Goal: Contribute content: Add original content to the website for others to see

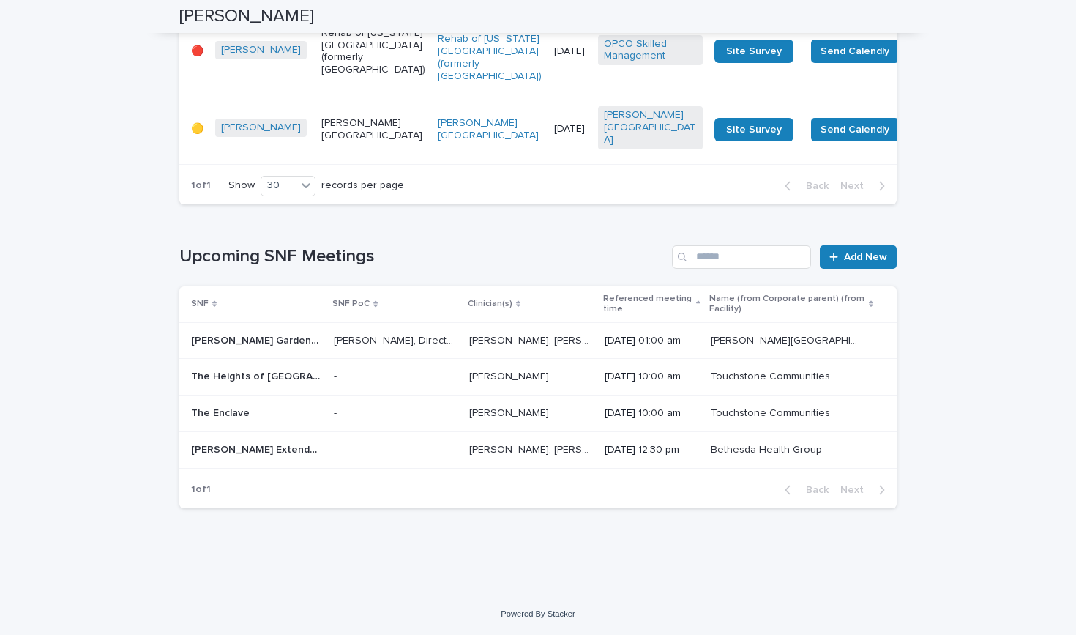
scroll to position [2082, 0]
click at [750, 266] on input "Search" at bounding box center [741, 256] width 139 height 23
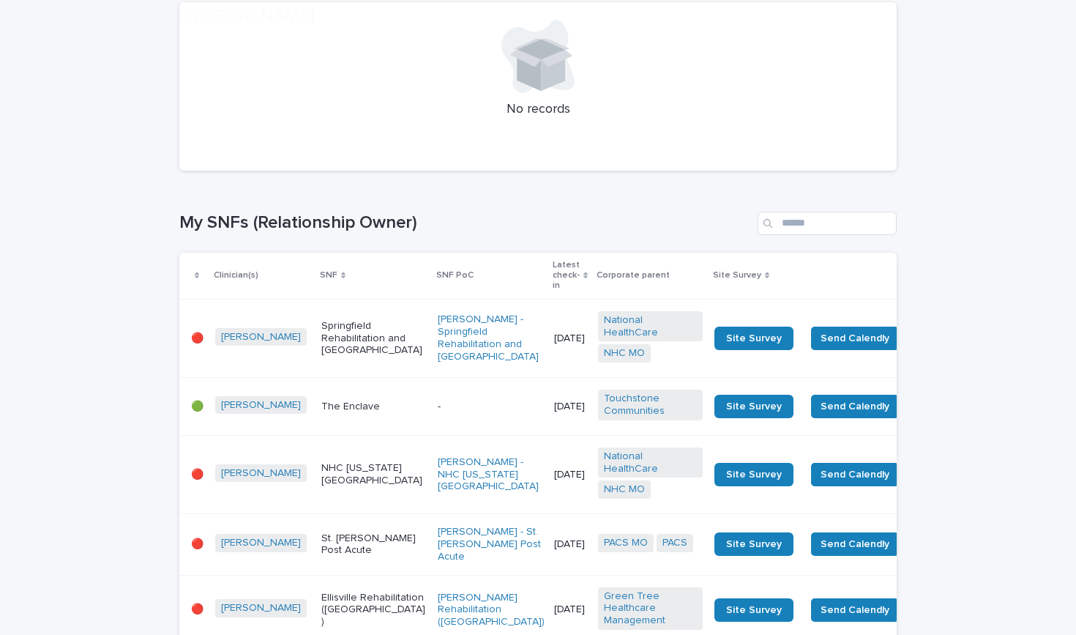
scroll to position [258, 0]
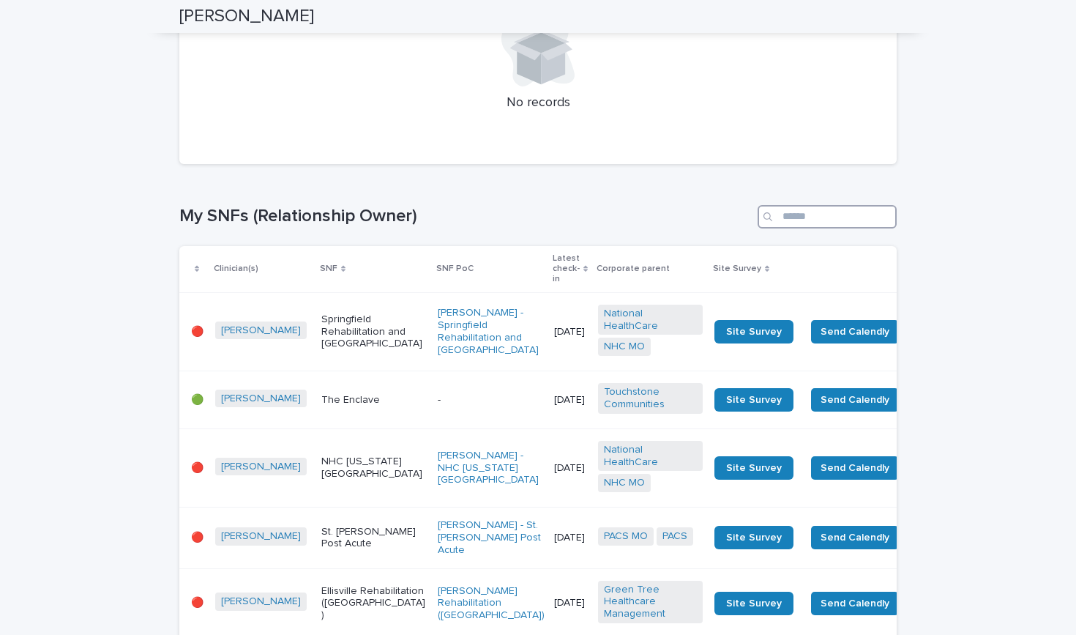
click at [820, 220] on input "Search" at bounding box center [827, 216] width 139 height 23
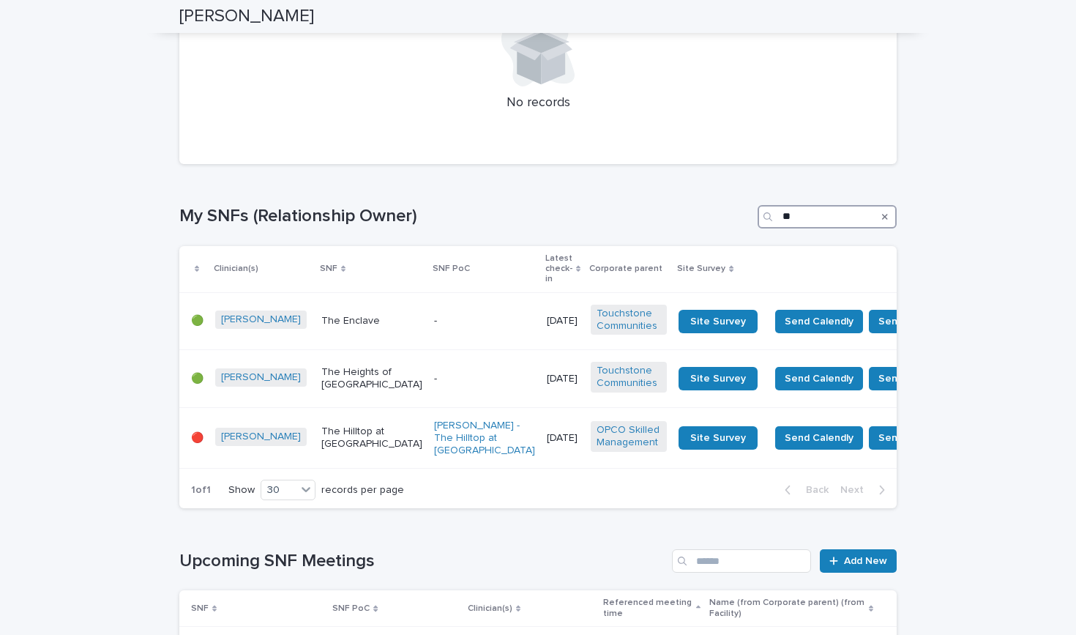
type input "*"
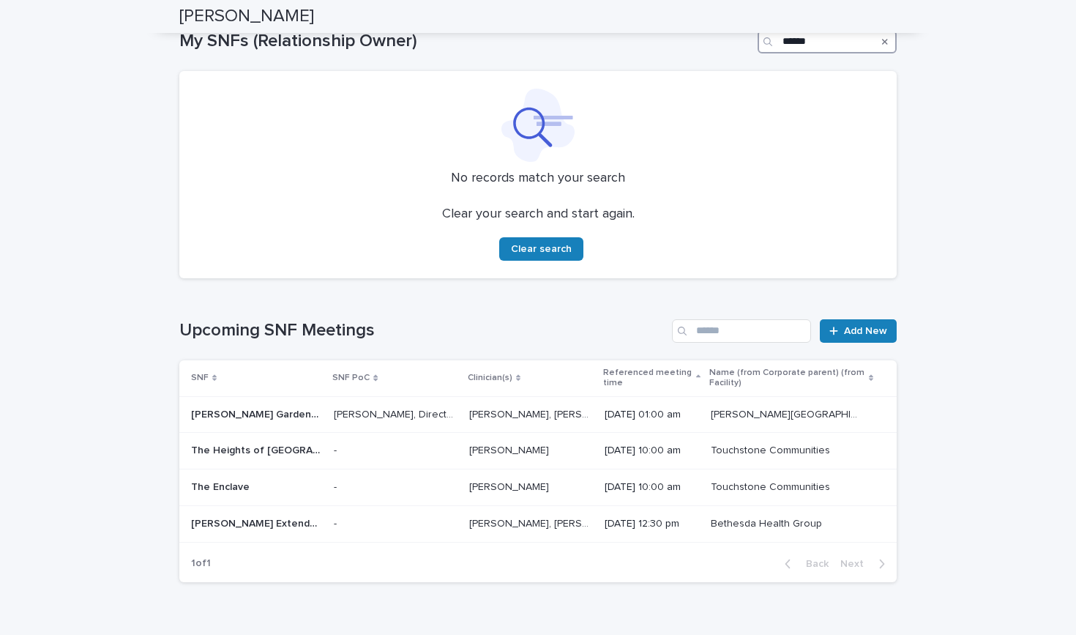
scroll to position [474, 0]
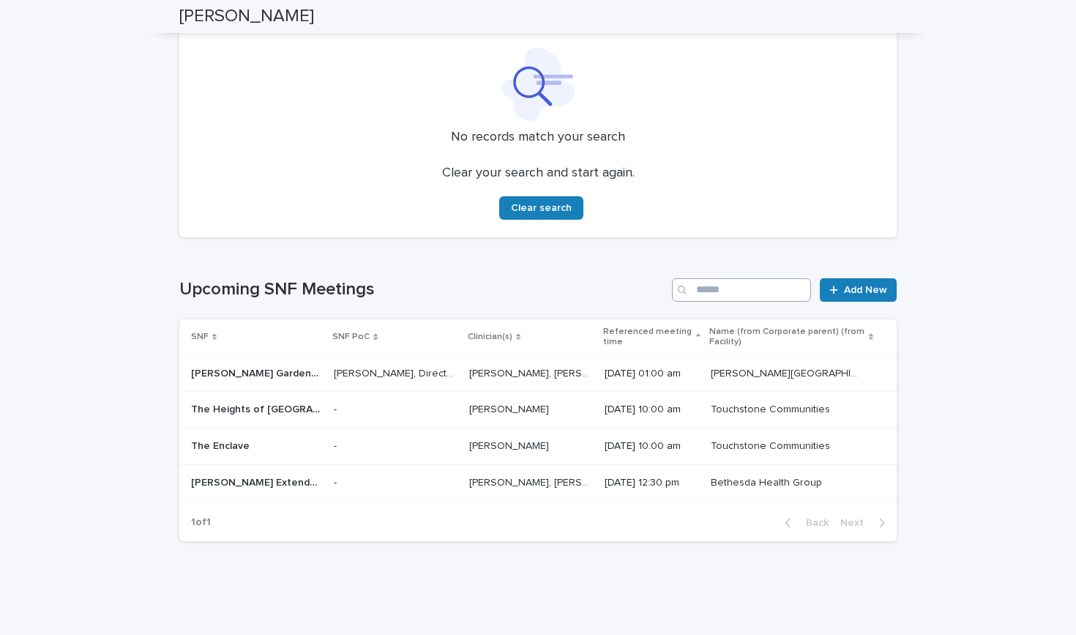
type input "*****"
click at [747, 291] on input "Search" at bounding box center [741, 289] width 139 height 23
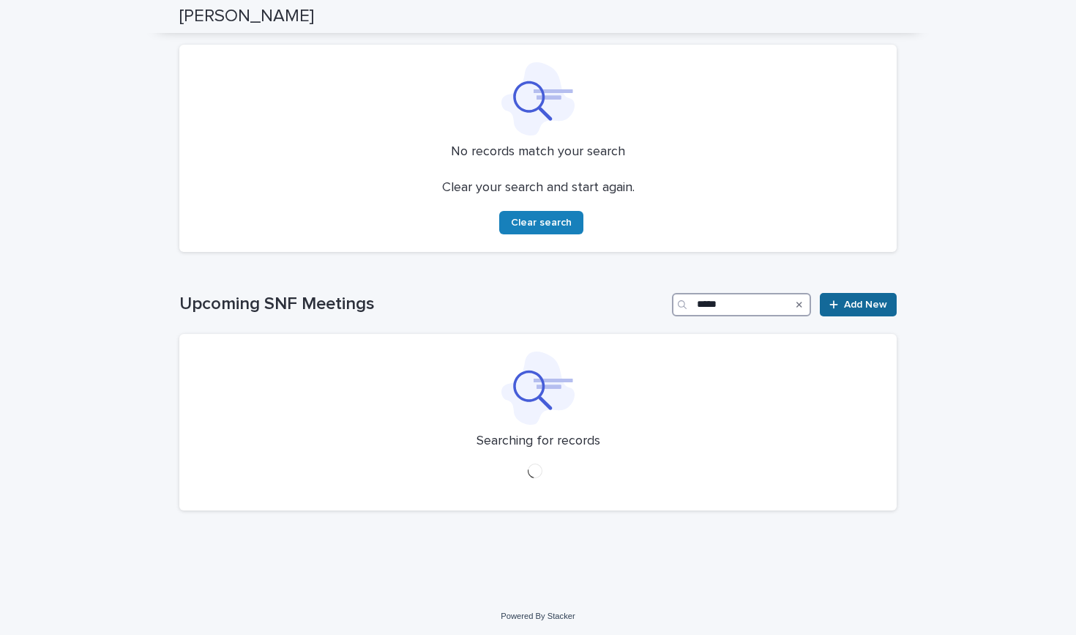
type input "*****"
click at [867, 299] on span "Add New" at bounding box center [865, 304] width 43 height 10
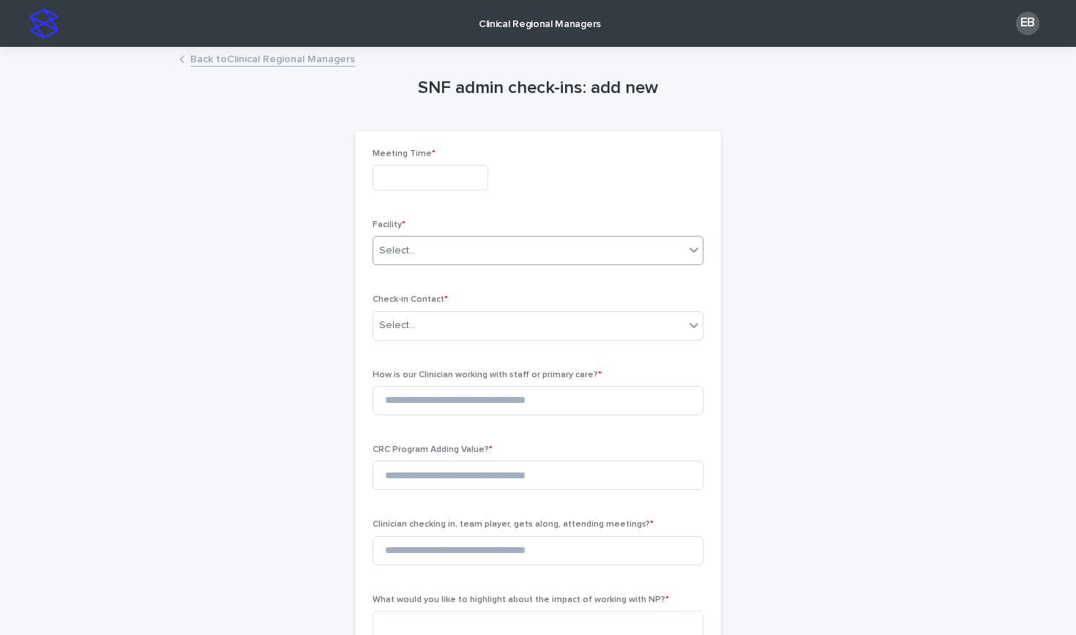
click at [441, 246] on div "Select..." at bounding box center [528, 251] width 311 height 24
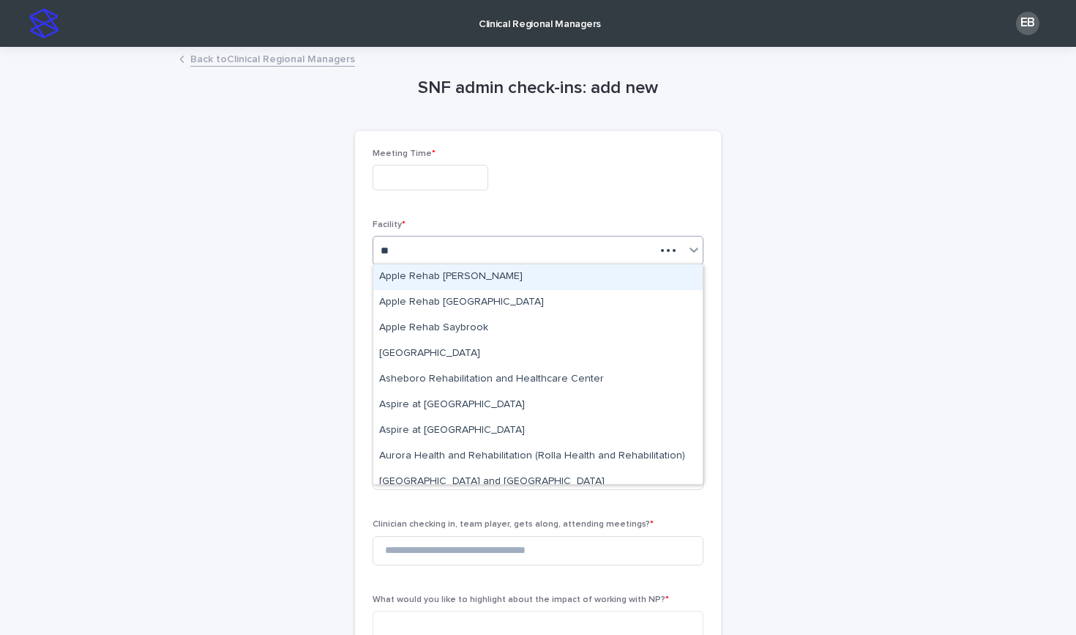
type input "***"
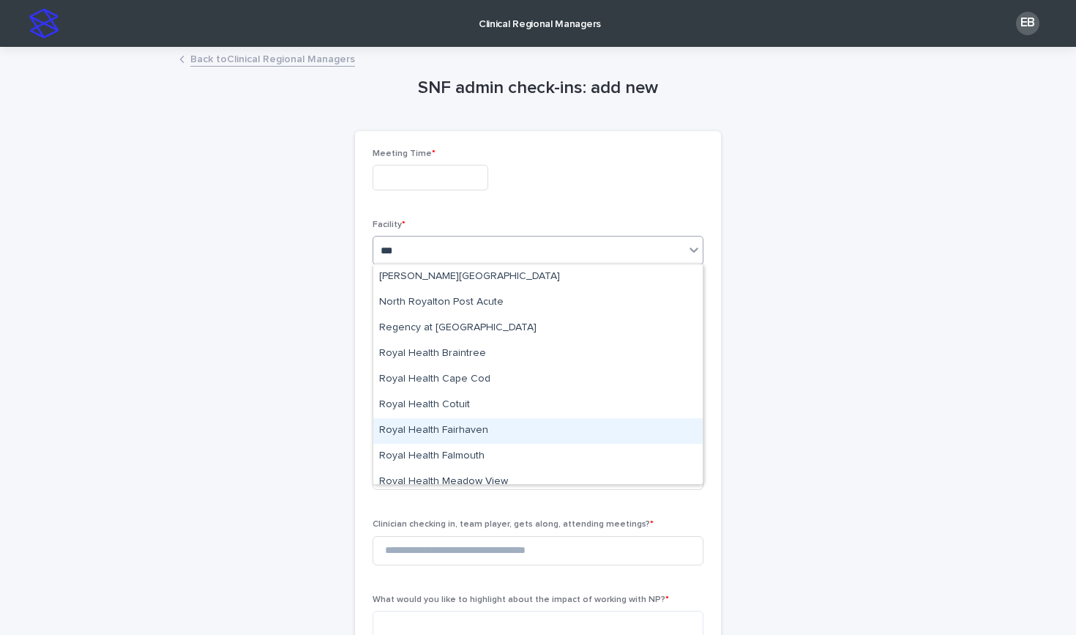
click at [464, 422] on div "Royal Health Fairhaven" at bounding box center [537, 431] width 329 height 26
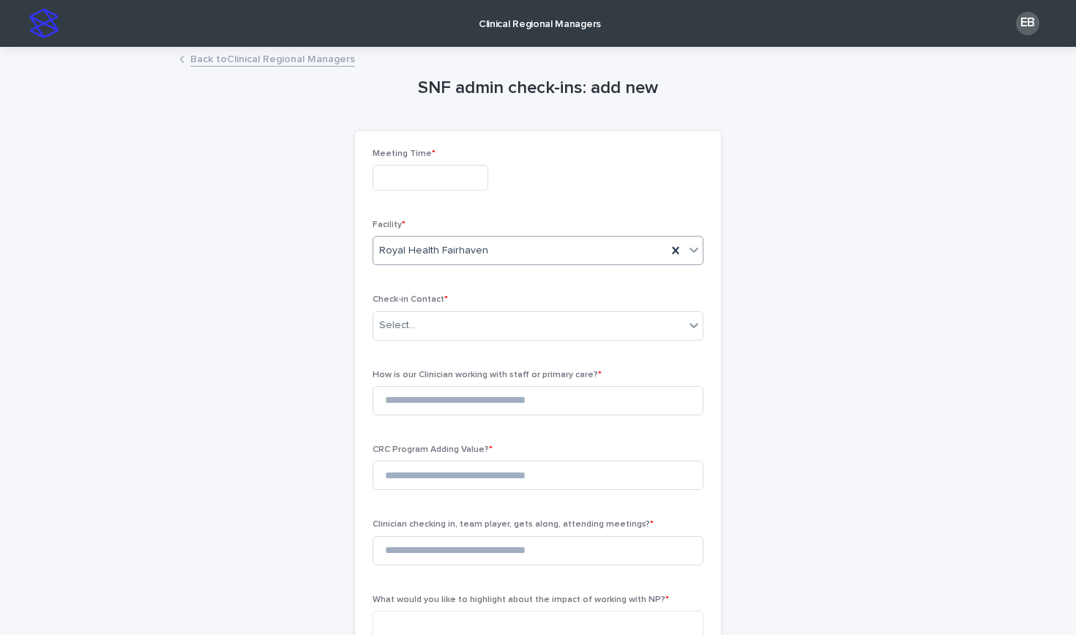
click at [209, 56] on link "Back to Clinical Regional Managers" at bounding box center [272, 58] width 165 height 17
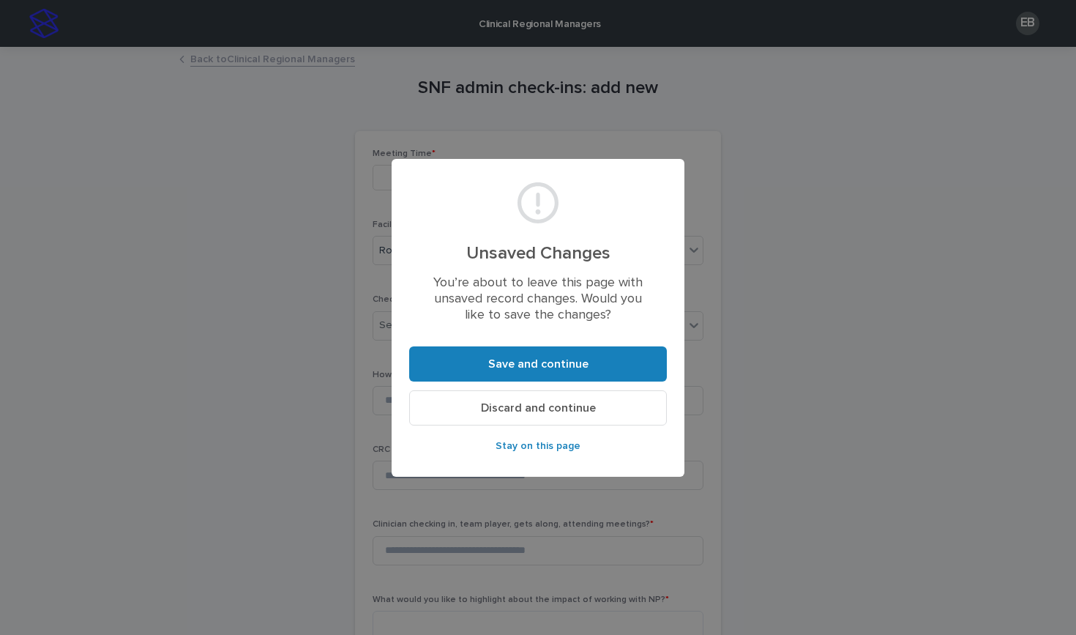
click at [548, 405] on span "Discard and continue" at bounding box center [538, 408] width 115 height 12
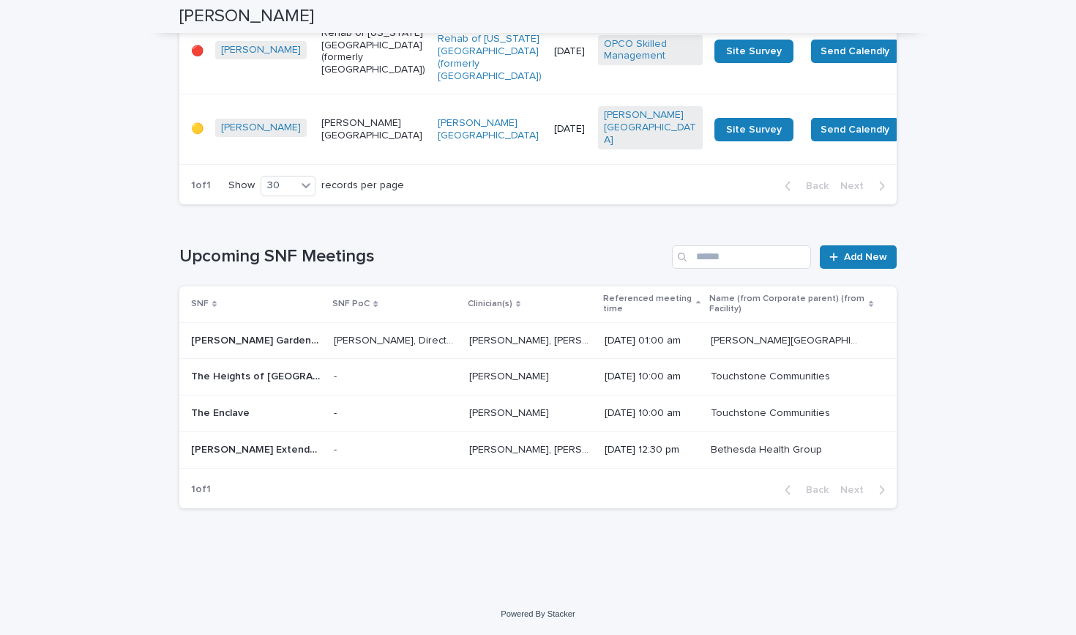
scroll to position [2083, 0]
